Goal: Information Seeking & Learning: Understand process/instructions

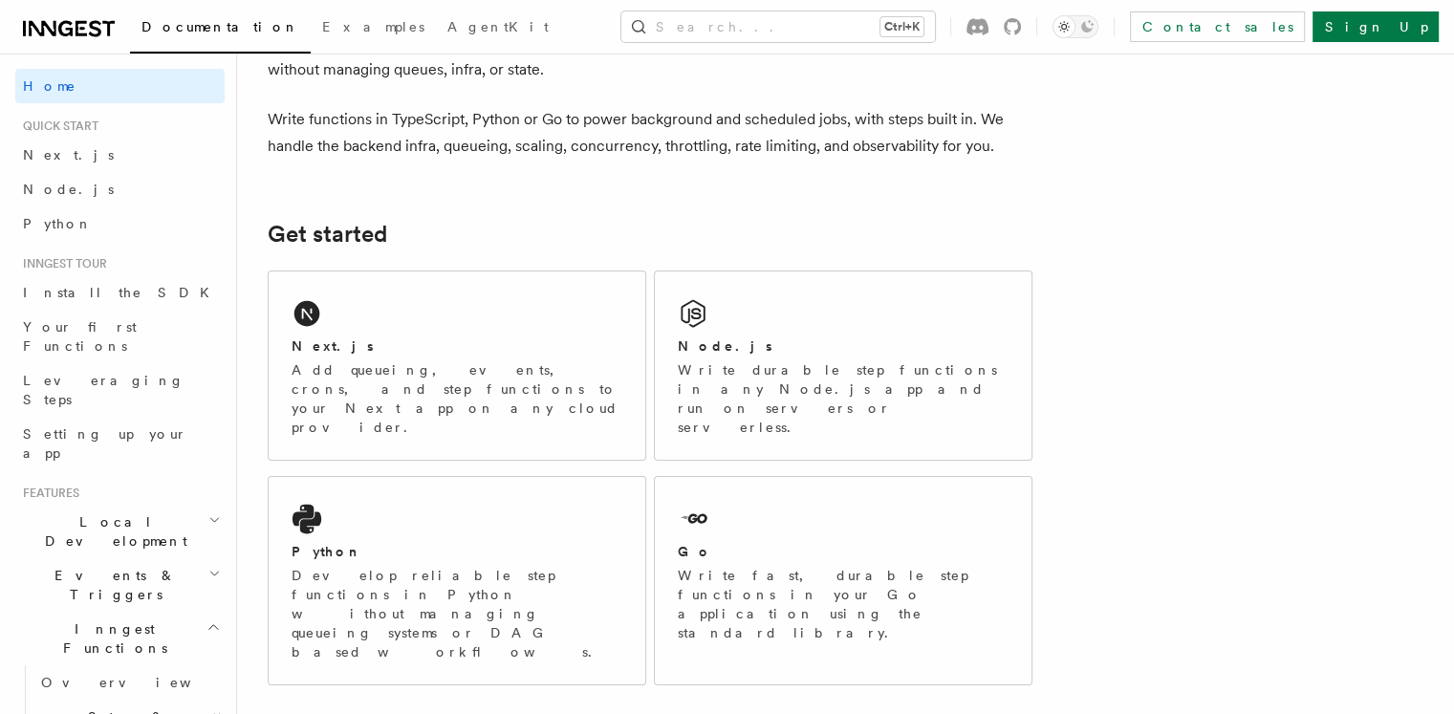
drag, startPoint x: 1395, startPoint y: 231, endPoint x: 1342, endPoint y: 244, distance: 54.9
click at [436, 378] on p "Add queueing, events, crons, and step functions to your Next app on any cloud p…" at bounding box center [457, 398] width 331 height 76
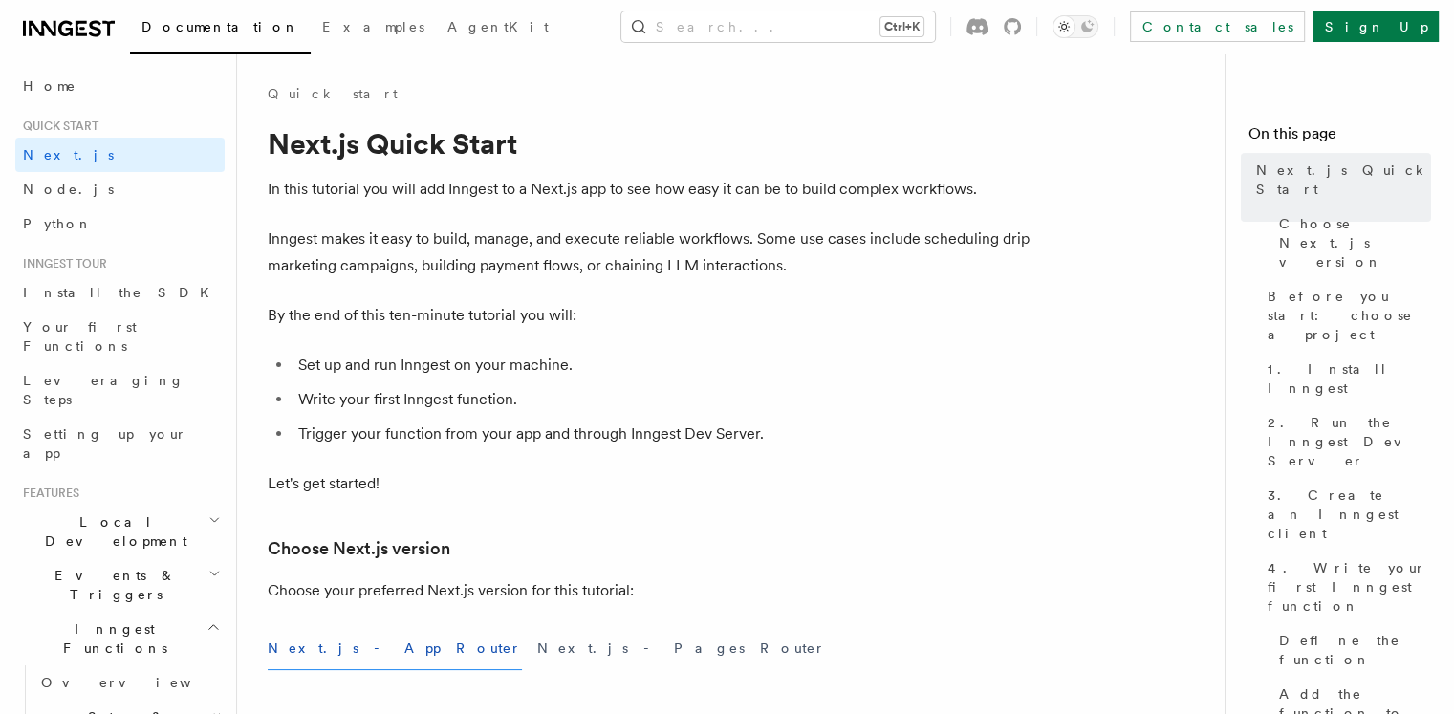
drag, startPoint x: 1315, startPoint y: 85, endPoint x: 1122, endPoint y: 137, distance: 199.8
click at [1315, 85] on nav "On this page Next.js Quick Start Choose Next.js version Before you start: choos…" at bounding box center [1338, 384] width 229 height 660
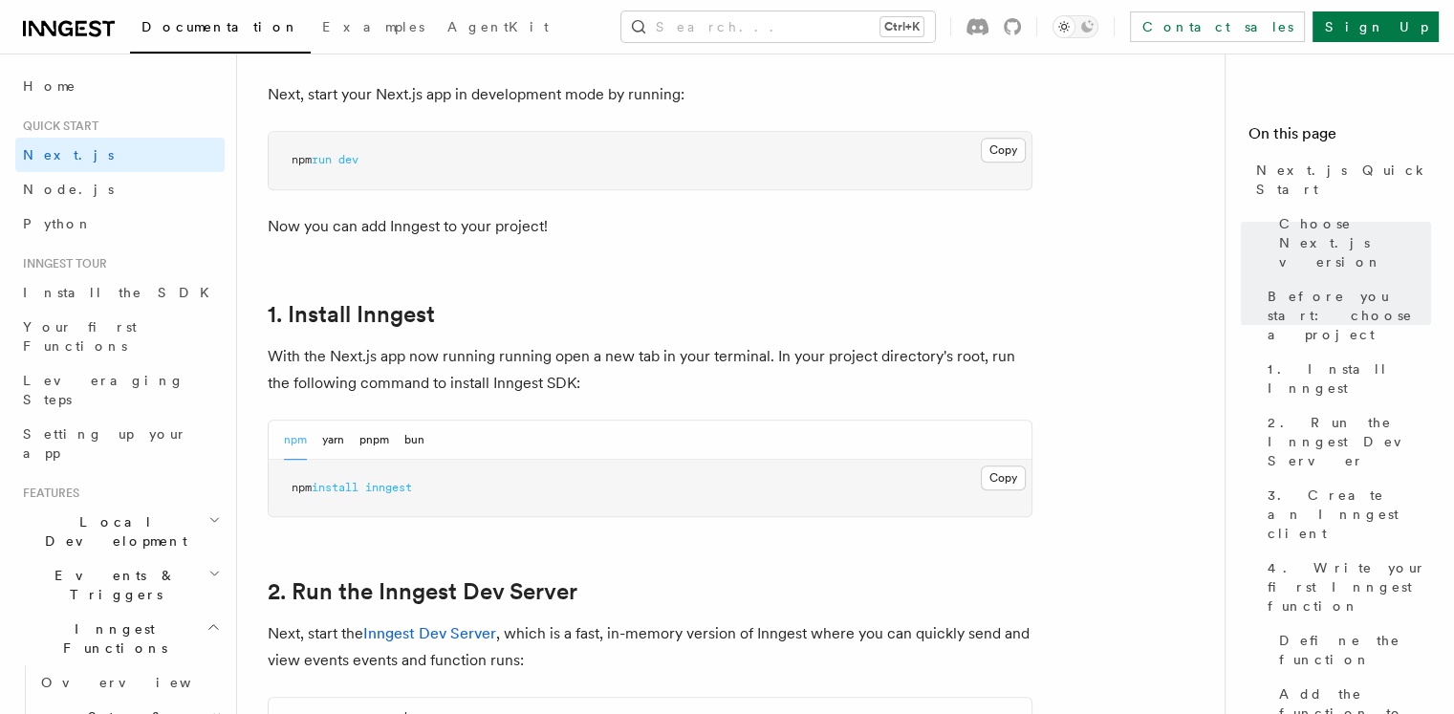
scroll to position [892, 0]
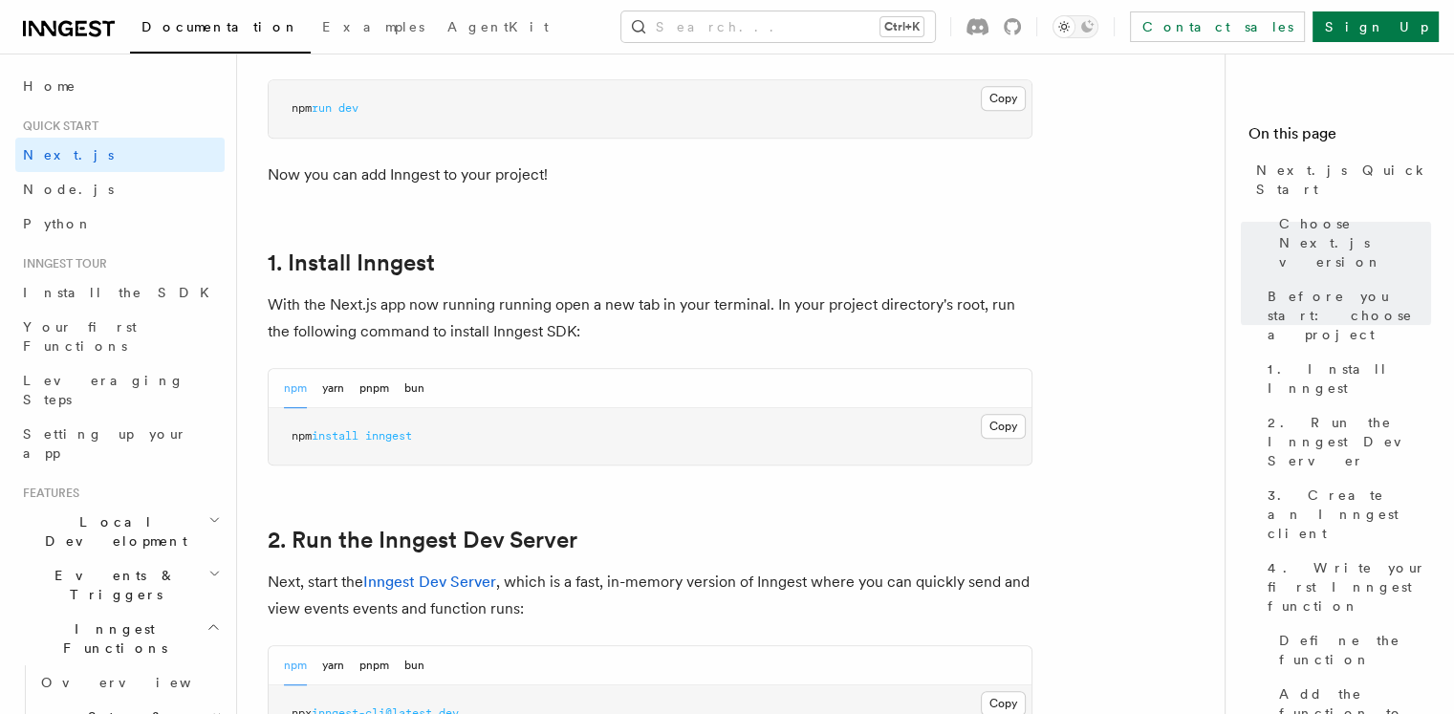
click at [303, 390] on button "npm" at bounding box center [295, 388] width 23 height 39
click at [1017, 426] on button "Copy Copied" at bounding box center [1003, 426] width 45 height 25
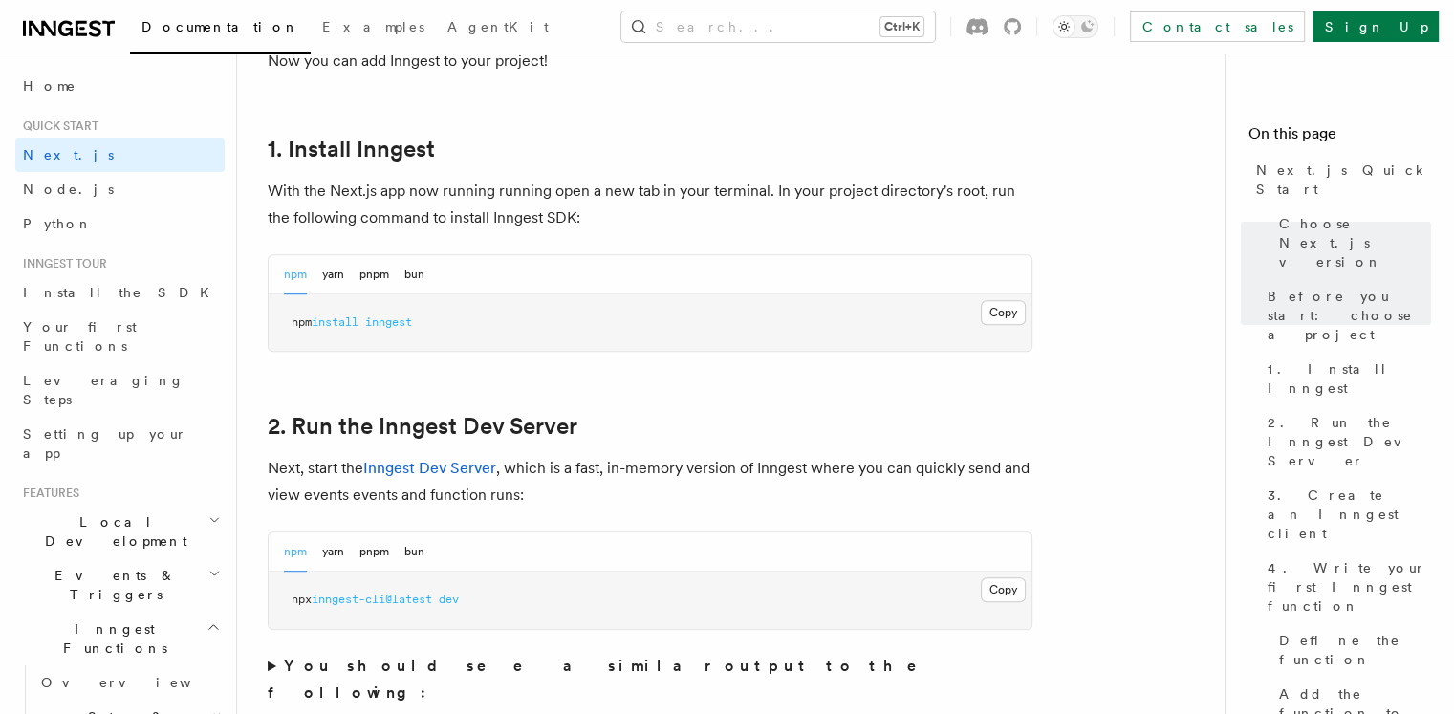
scroll to position [1147, 0]
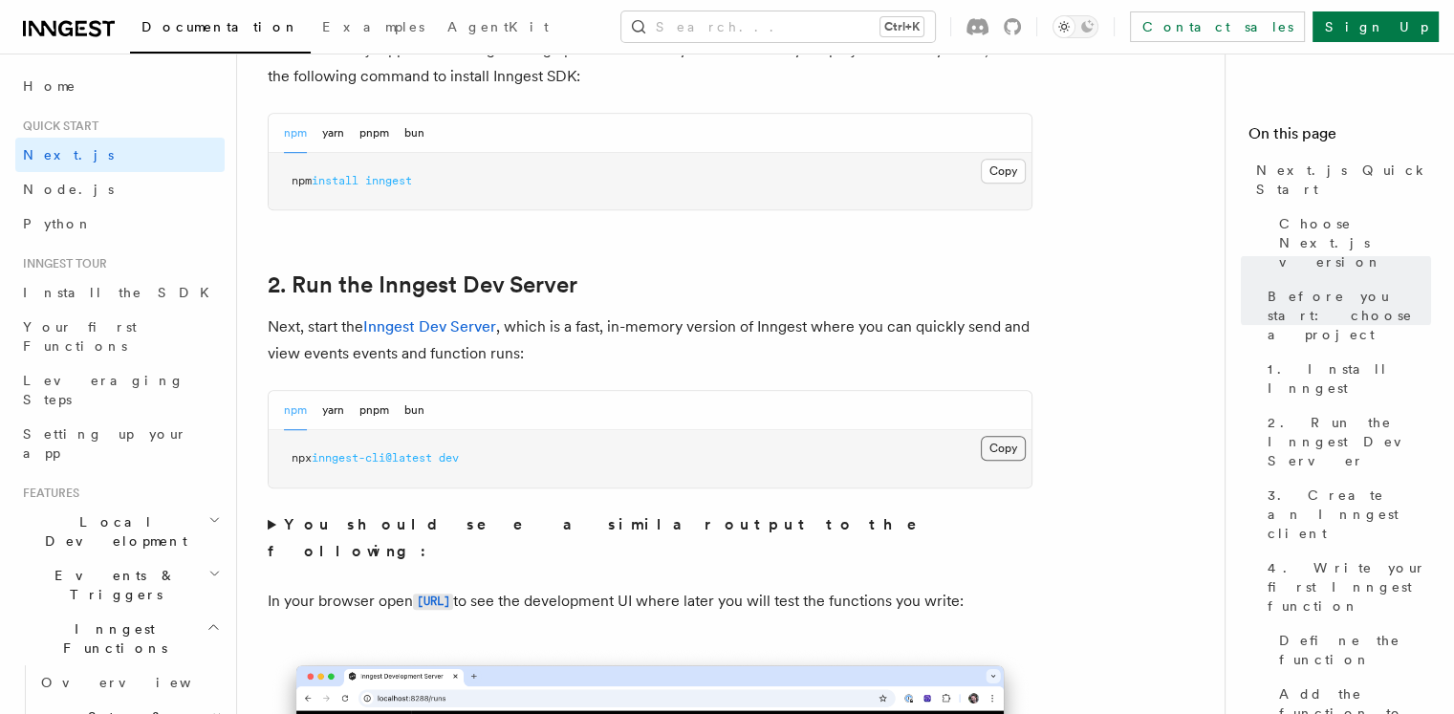
click at [1024, 443] on button "Copy Copied" at bounding box center [1003, 448] width 45 height 25
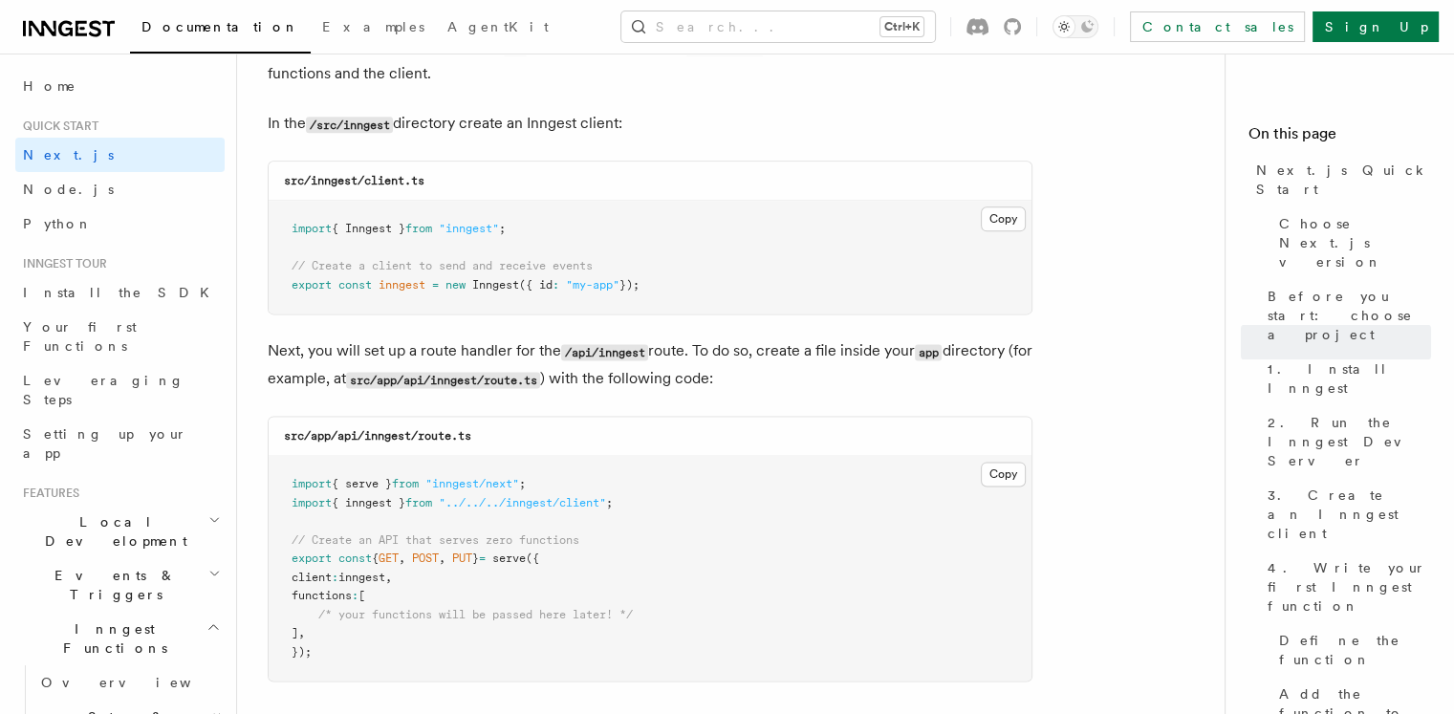
scroll to position [2294, 0]
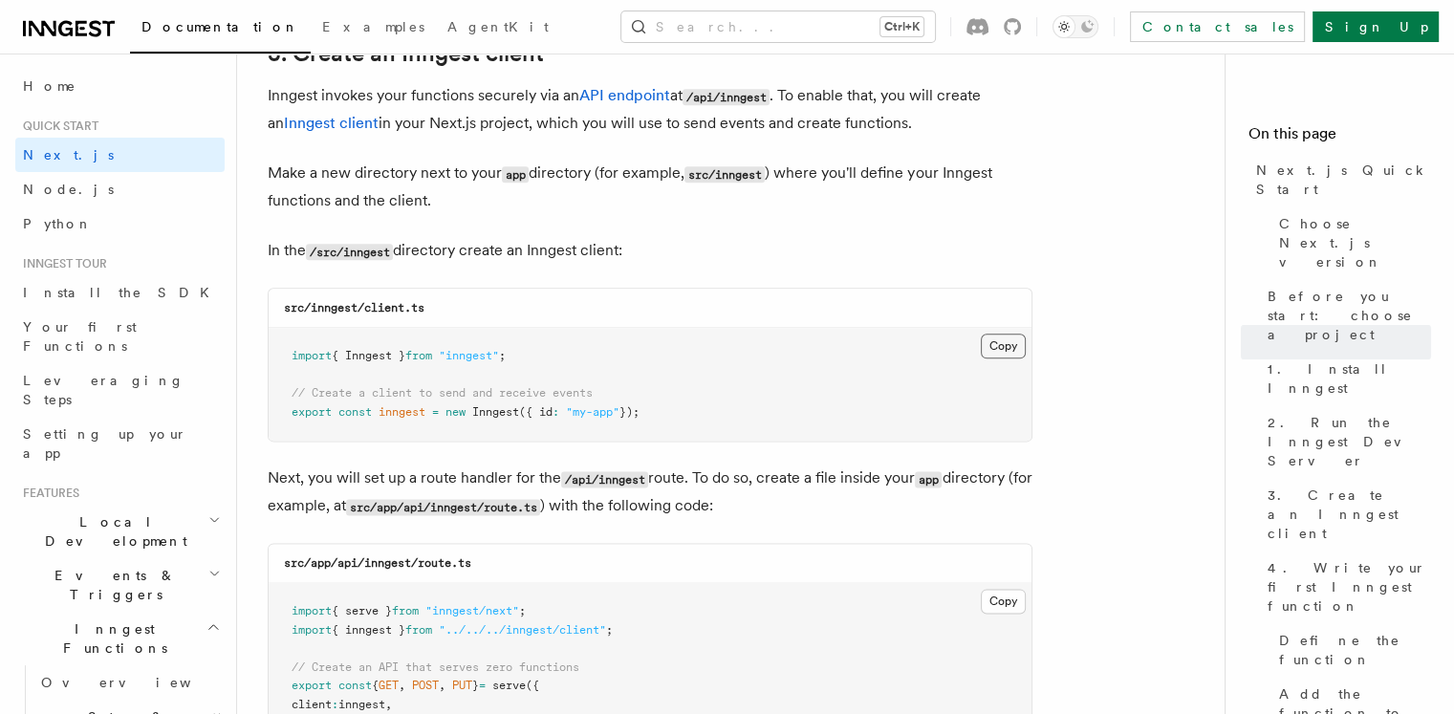
click at [1009, 340] on button "Copy Copied" at bounding box center [1003, 346] width 45 height 25
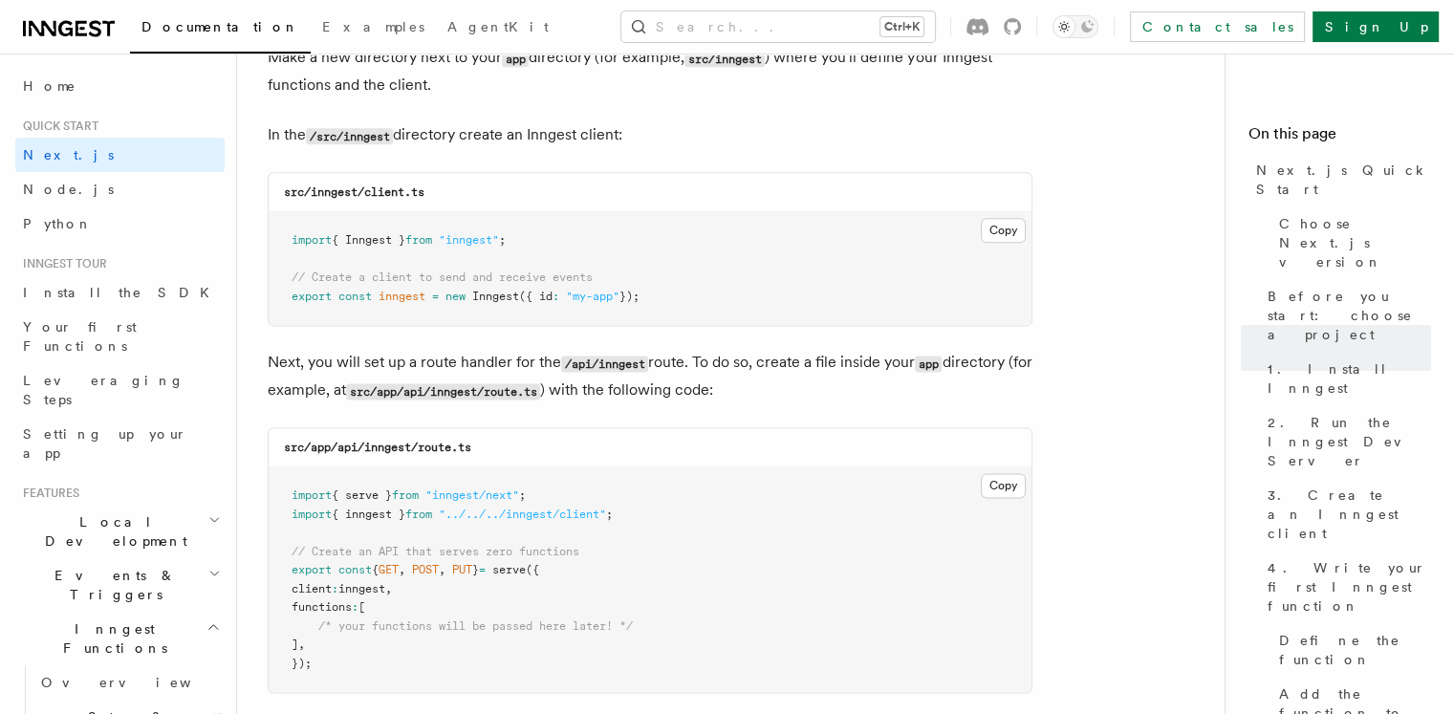
scroll to position [2548, 0]
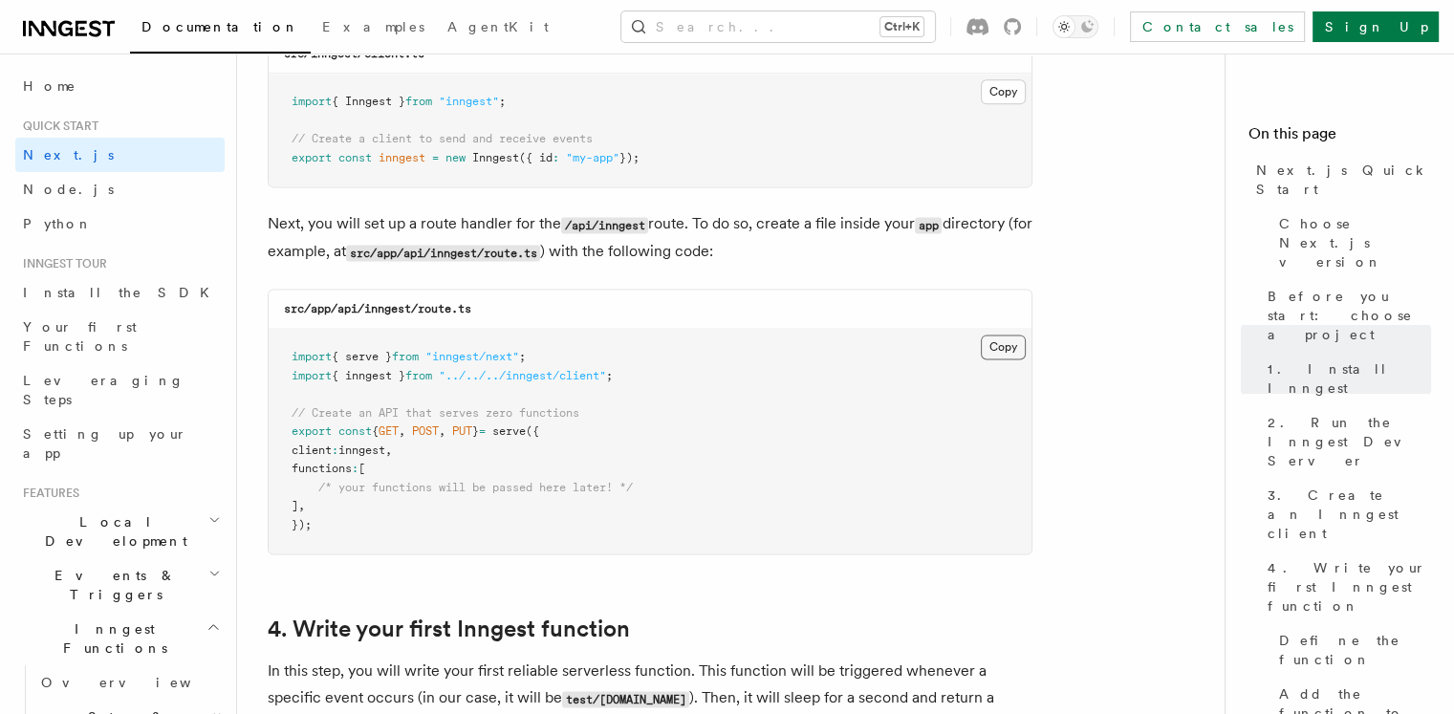
click at [1025, 348] on button "Copy Copied" at bounding box center [1003, 347] width 45 height 25
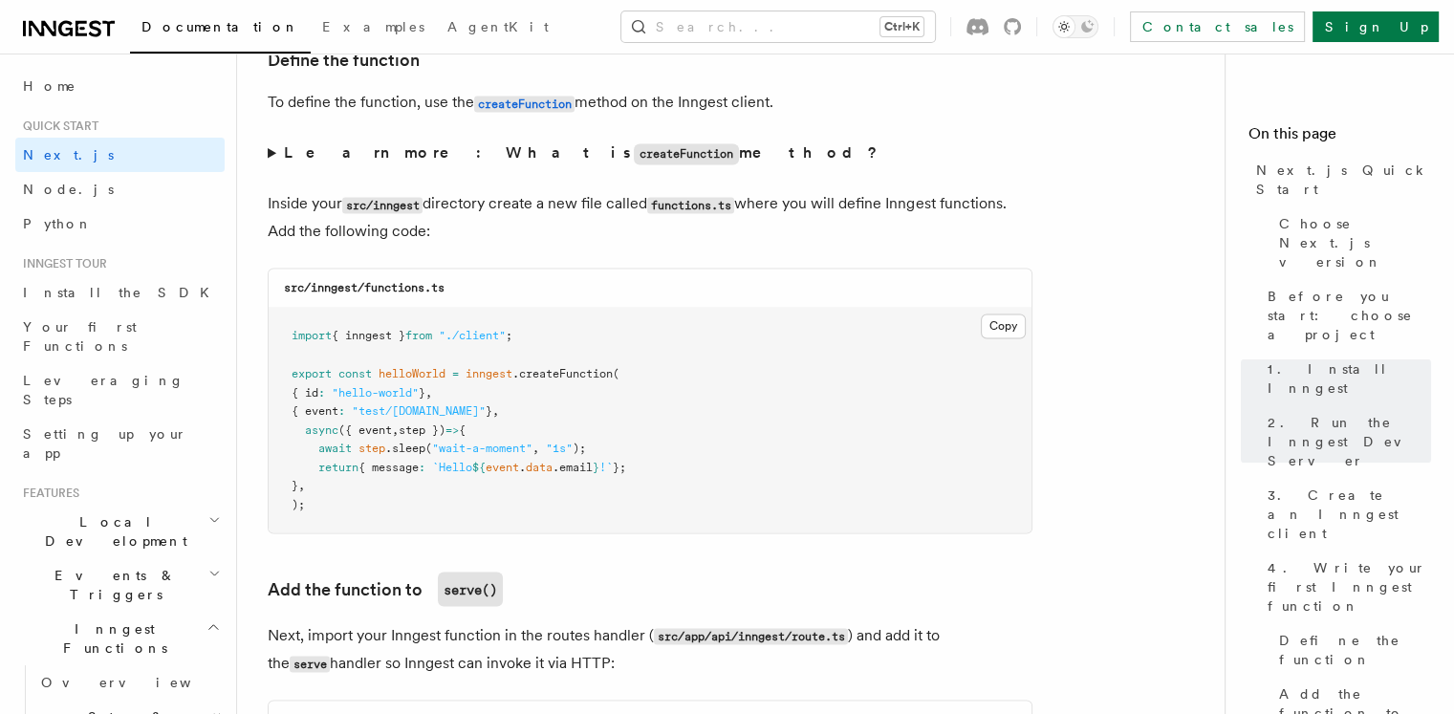
scroll to position [3313, 0]
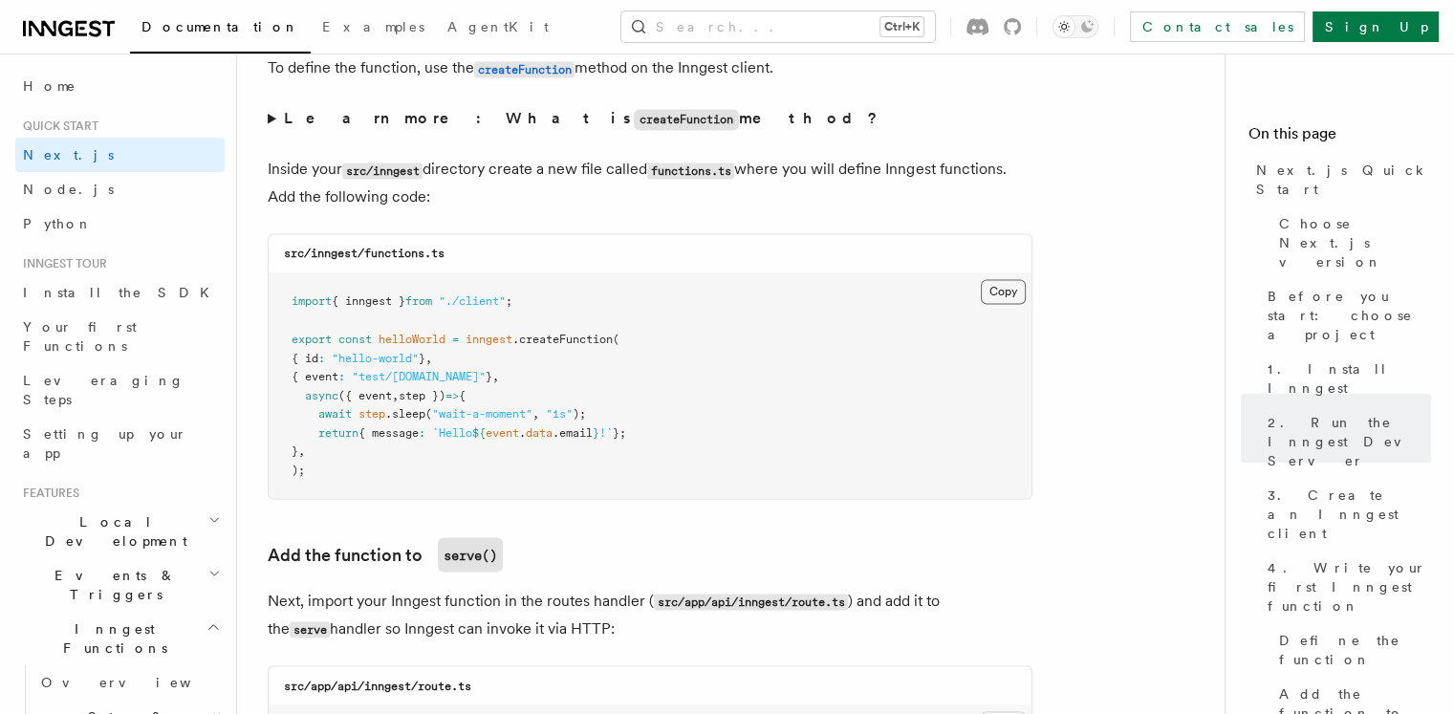
click at [1005, 285] on button "Copy Copied" at bounding box center [1003, 291] width 45 height 25
